Goal: Transaction & Acquisition: Purchase product/service

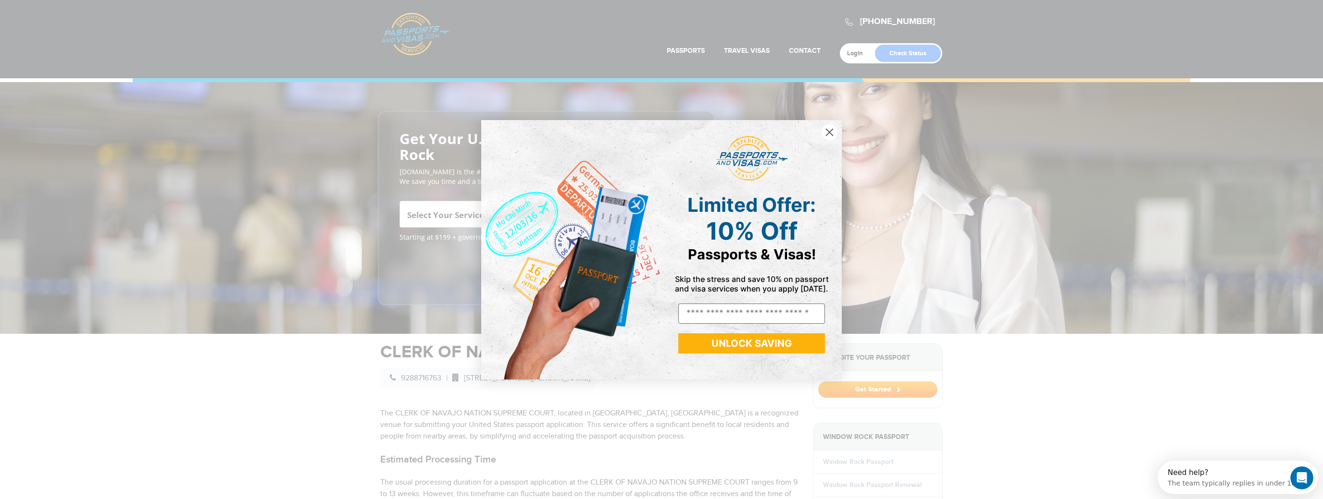
click at [189, 240] on div "Close dialog Limited Offer: 10% Off Passports & Visas! Skip the stress and save…" at bounding box center [661, 249] width 1323 height 499
click at [834, 129] on circle "Close dialog" at bounding box center [830, 132] width 16 height 16
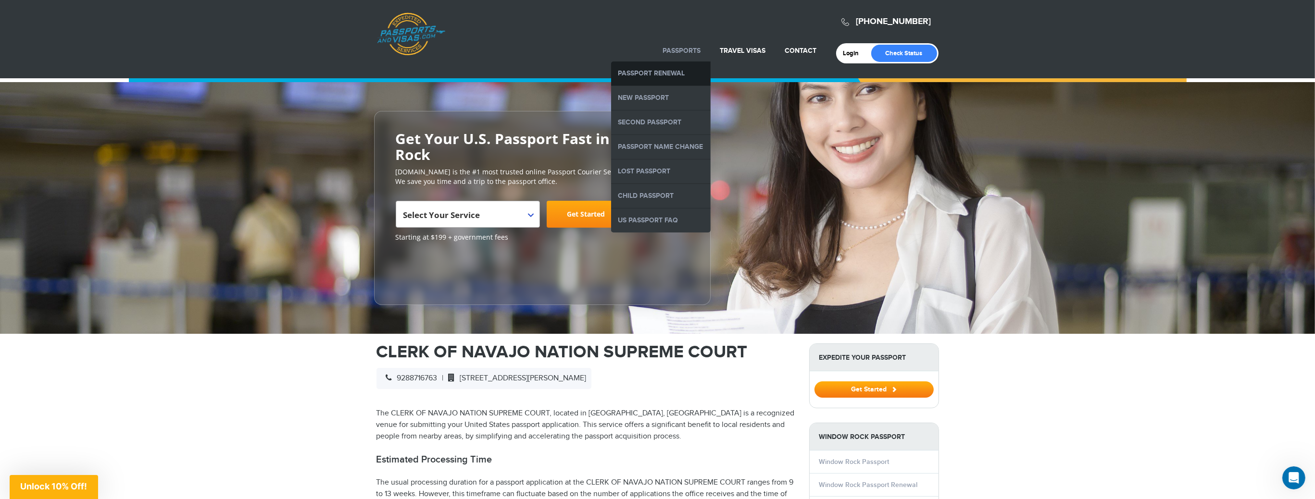
click at [657, 74] on link "Passport Renewal" at bounding box center [661, 74] width 100 height 24
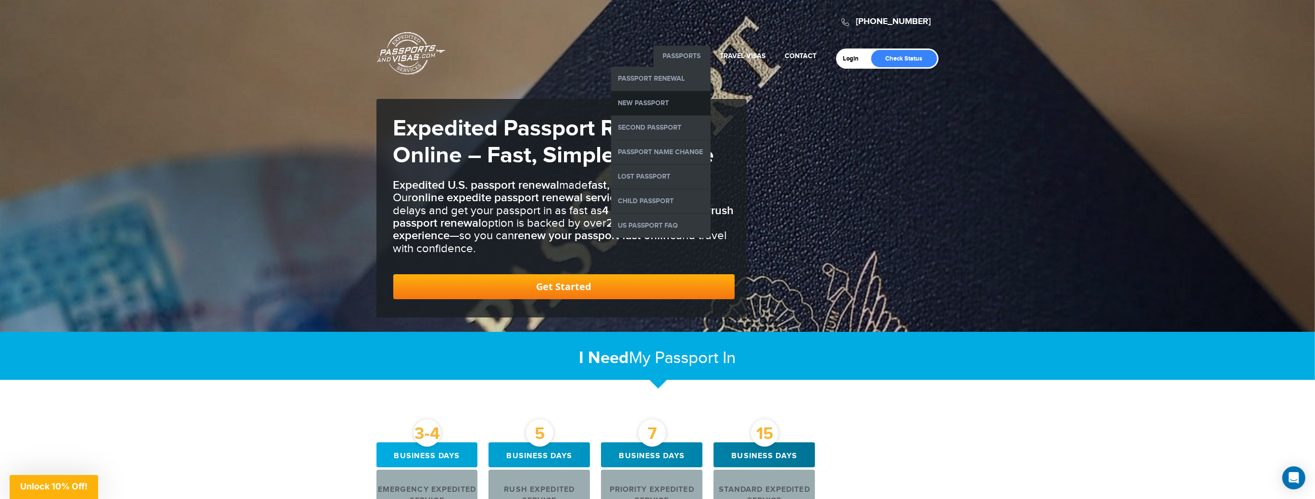
click at [649, 98] on link "New Passport" at bounding box center [661, 103] width 100 height 24
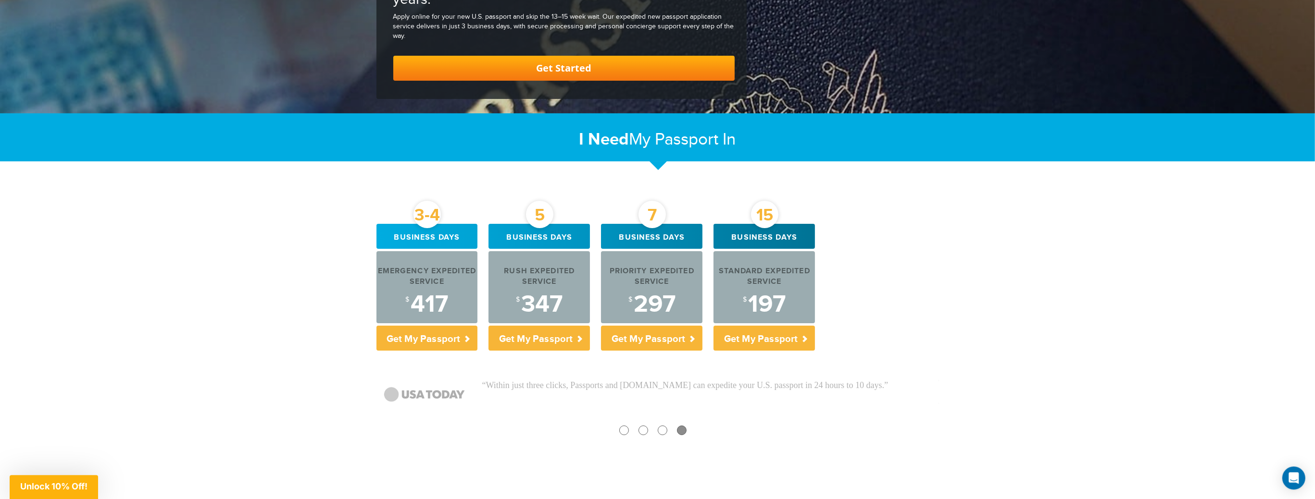
scroll to position [214, 0]
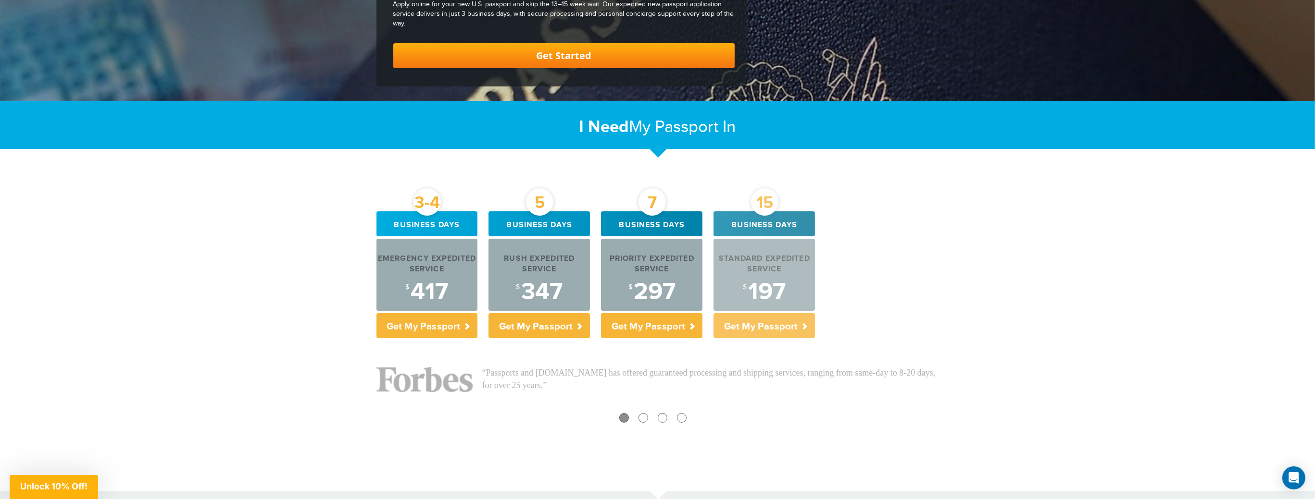
click at [749, 325] on p "Get My Passport" at bounding box center [763, 325] width 101 height 25
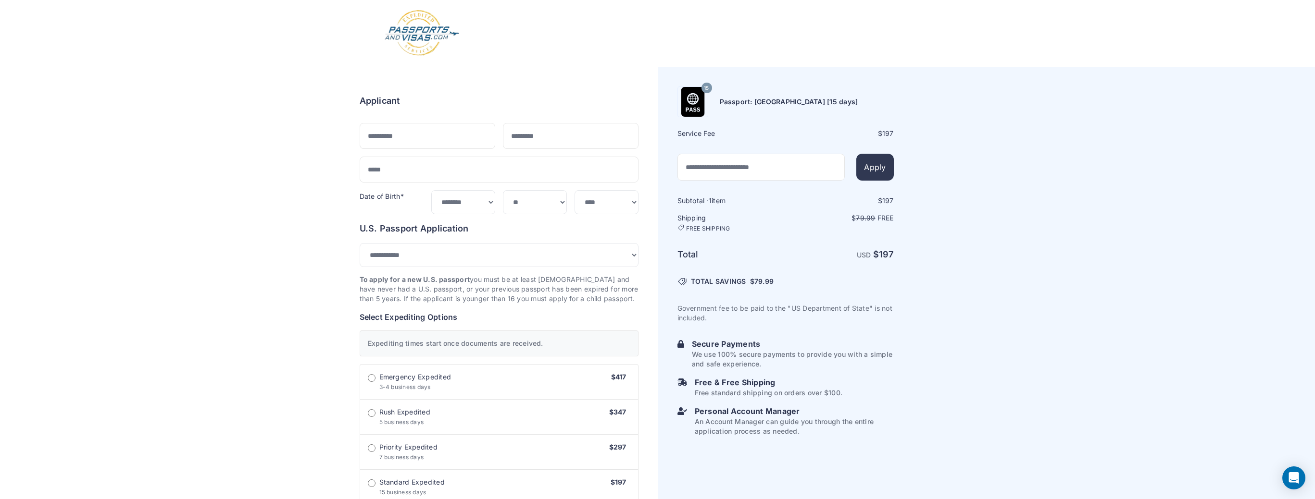
select select "***"
